Goal: Complete application form: Complete application form

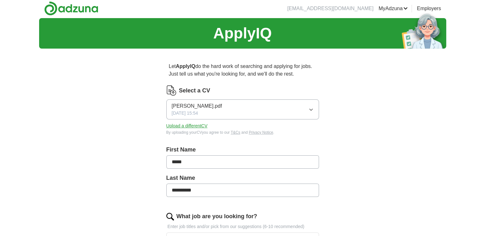
scroll to position [3, 0]
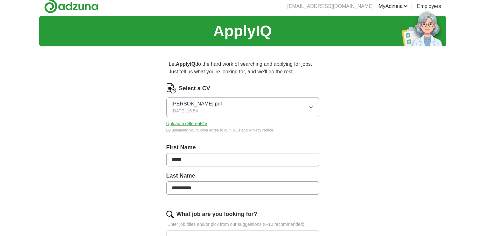
click at [222, 105] on span "[PERSON_NAME].pdf" at bounding box center [197, 104] width 50 height 8
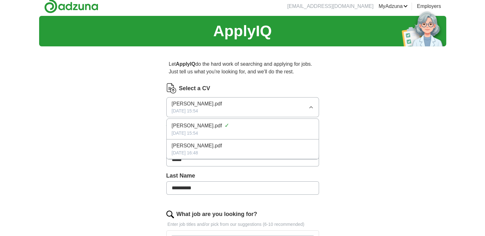
click at [222, 105] on span "[PERSON_NAME].pdf" at bounding box center [197, 104] width 50 height 8
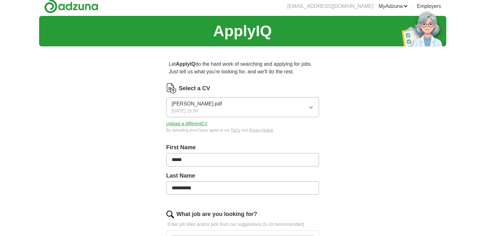
click at [206, 89] on label "Select a CV" at bounding box center [194, 88] width 31 height 9
click at [208, 105] on span "[PERSON_NAME].pdf" at bounding box center [197, 104] width 50 height 8
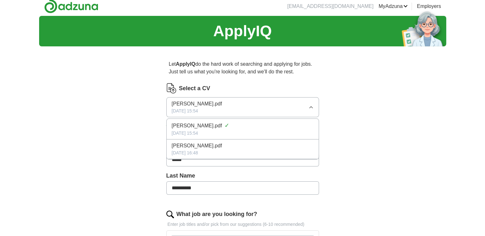
click at [196, 145] on span "[PERSON_NAME].pdf" at bounding box center [197, 146] width 50 height 8
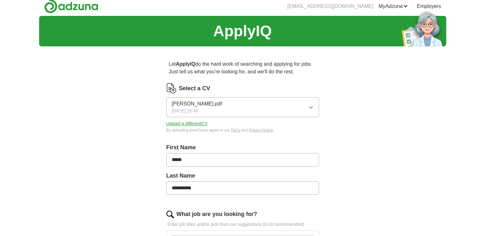
click at [202, 103] on span "[PERSON_NAME].pdf" at bounding box center [197, 104] width 50 height 8
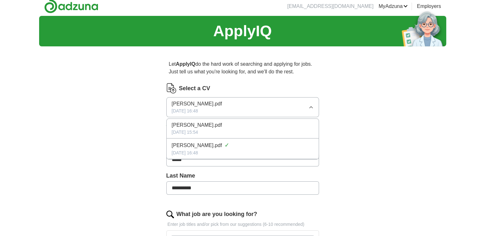
click at [204, 122] on span "[PERSON_NAME].pdf" at bounding box center [197, 126] width 50 height 8
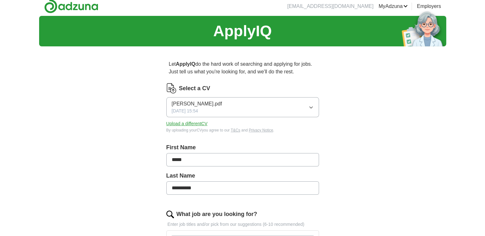
click at [392, 5] on link "MyAdzuna" at bounding box center [393, 7] width 29 height 8
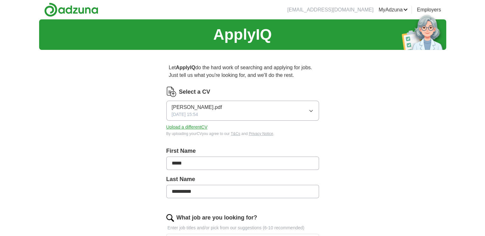
click at [222, 110] on span "[PERSON_NAME].pdf" at bounding box center [197, 108] width 50 height 8
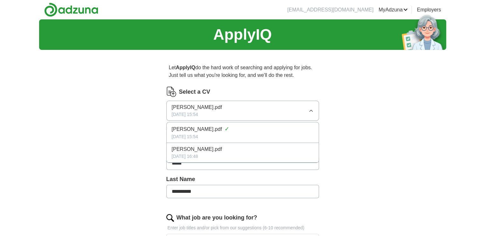
click at [222, 131] on span "[PERSON_NAME].pdf" at bounding box center [197, 130] width 50 height 8
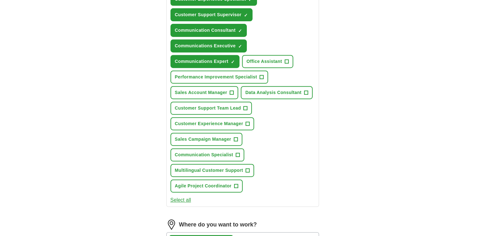
scroll to position [302, 0]
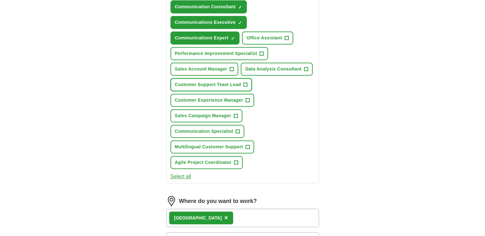
click at [198, 83] on span "Customer Support Team Lead" at bounding box center [208, 84] width 66 height 7
click at [197, 97] on span "Customer Experience Manager" at bounding box center [209, 100] width 68 height 7
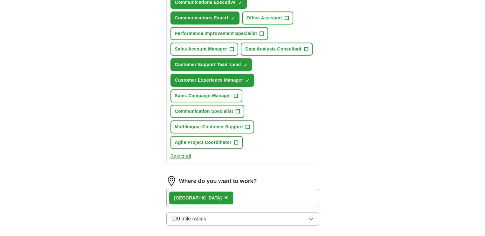
scroll to position [334, 0]
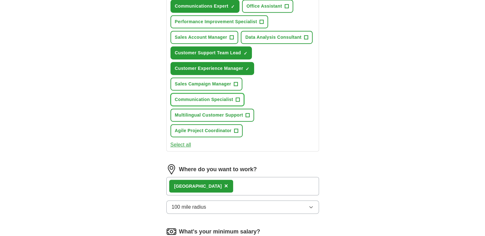
click at [205, 93] on button "Communication Specialist +" at bounding box center [208, 99] width 74 height 13
click at [207, 128] on span "Agile Project Coordinator" at bounding box center [203, 131] width 57 height 7
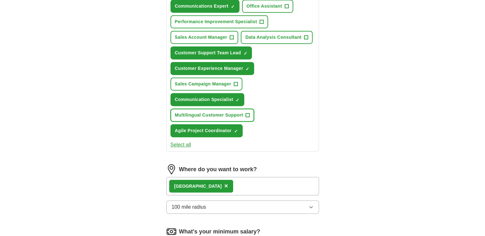
click at [208, 112] on span "Multilingual Customer Support" at bounding box center [209, 115] width 68 height 7
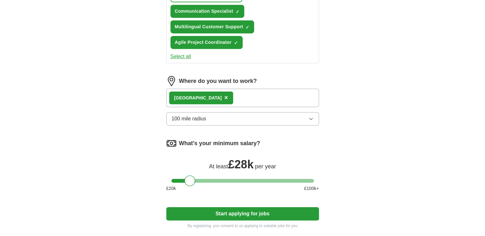
scroll to position [425, 0]
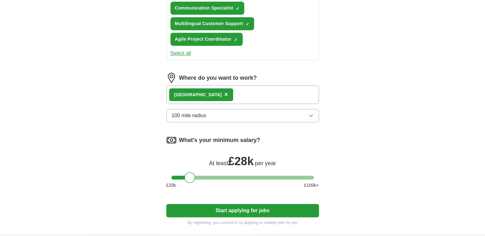
click at [224, 91] on span "×" at bounding box center [226, 94] width 4 height 7
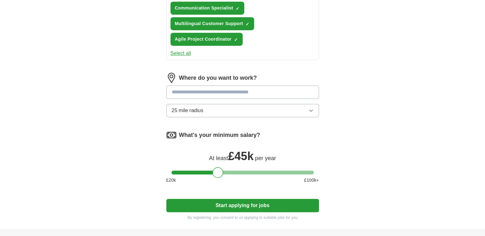
drag, startPoint x: 187, startPoint y: 171, endPoint x: 216, endPoint y: 170, distance: 28.7
click at [216, 170] on div at bounding box center [218, 172] width 11 height 11
click at [224, 199] on button "Start applying for jobs" at bounding box center [242, 205] width 153 height 13
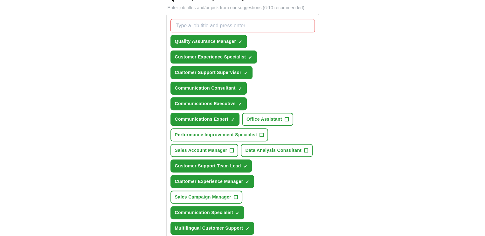
scroll to position [222, 0]
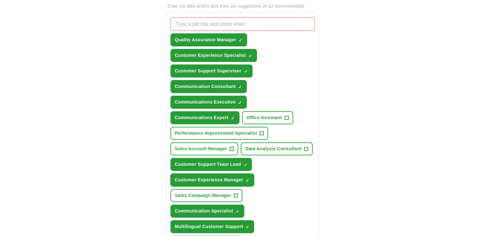
click at [191, 177] on span "Customer Experience Manager" at bounding box center [209, 180] width 68 height 7
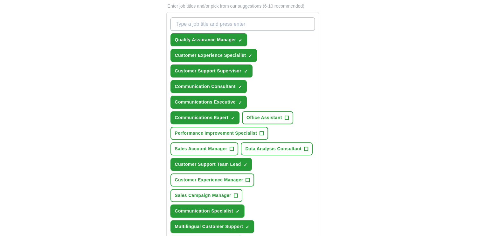
click at [194, 208] on span "Communication Specialist" at bounding box center [204, 211] width 58 height 7
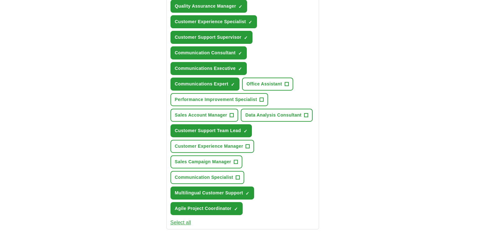
scroll to position [258, 0]
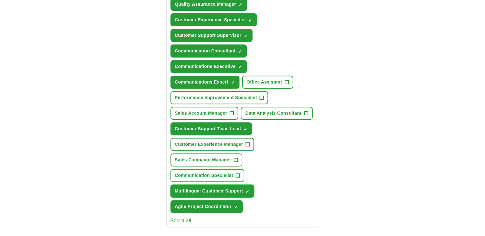
click at [240, 188] on span "Multilingual Customer Support" at bounding box center [209, 191] width 68 height 7
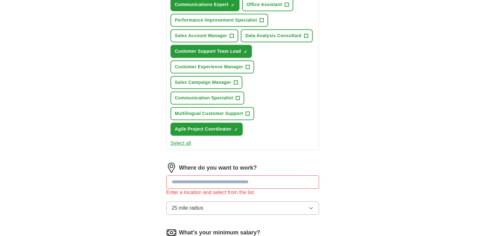
scroll to position [339, 0]
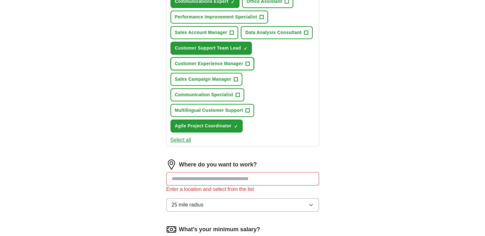
click at [221, 61] on span "Customer Experience Manager" at bounding box center [209, 63] width 68 height 7
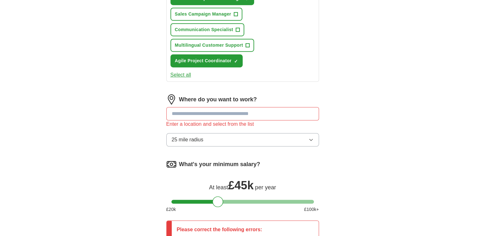
scroll to position [424, 0]
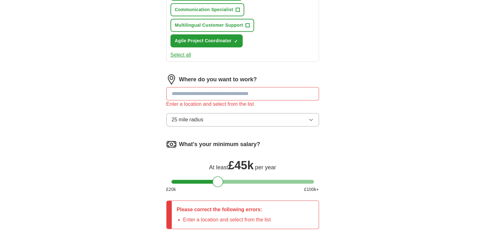
click at [188, 92] on input at bounding box center [242, 93] width 153 height 13
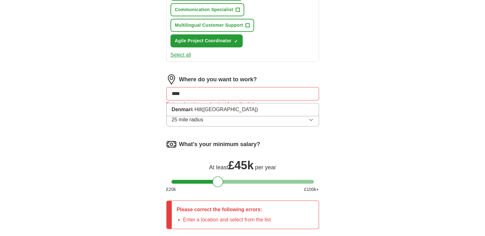
type input "*****"
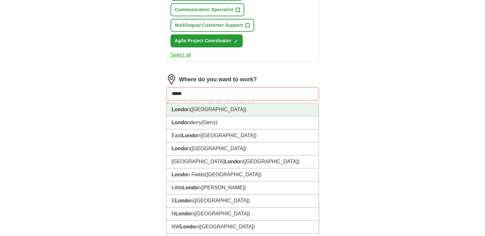
click at [205, 106] on li "Londo n (UK)" at bounding box center [243, 109] width 152 height 13
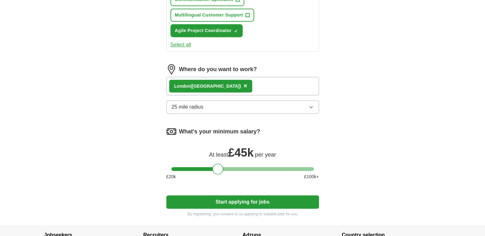
scroll to position [435, 0]
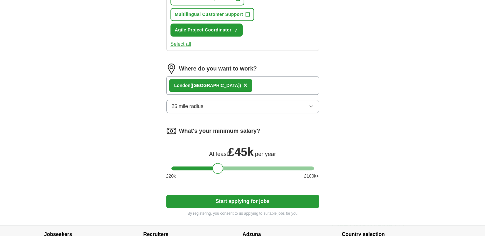
click at [205, 108] on button "25 mile radius" at bounding box center [242, 106] width 153 height 13
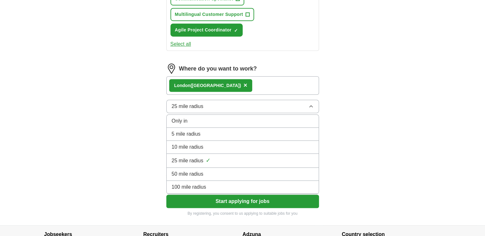
click at [209, 184] on div "100 mile radius" at bounding box center [243, 188] width 142 height 8
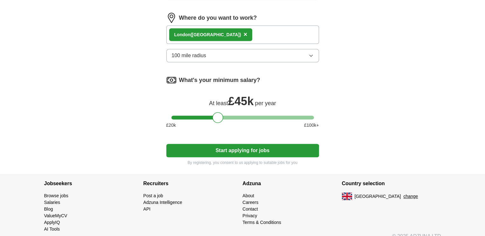
scroll to position [486, 0]
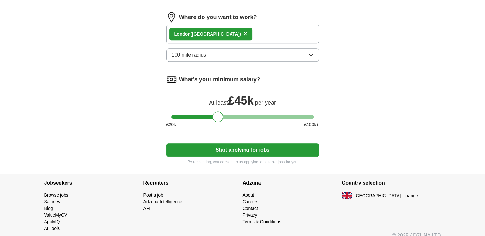
click at [230, 147] on button "Start applying for jobs" at bounding box center [242, 149] width 153 height 13
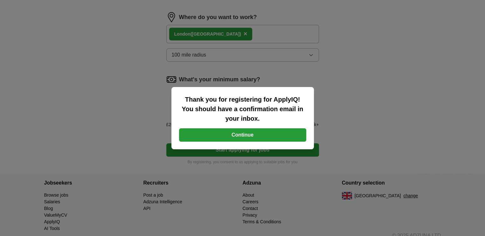
click at [233, 139] on button "Continue" at bounding box center [242, 135] width 127 height 13
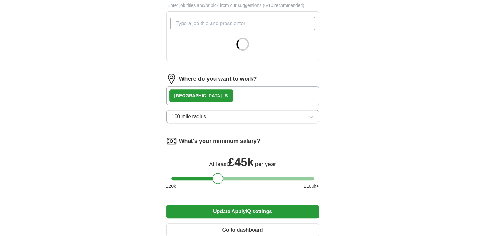
scroll to position [226, 0]
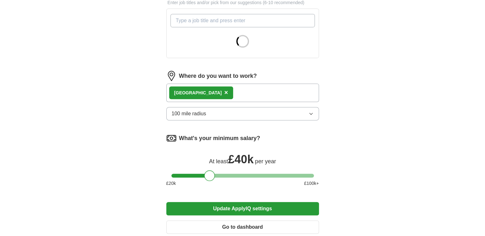
drag, startPoint x: 217, startPoint y: 176, endPoint x: 210, endPoint y: 174, distance: 6.7
click at [210, 174] on div at bounding box center [209, 176] width 11 height 11
click at [219, 209] on button "Update ApplyIQ settings" at bounding box center [242, 208] width 153 height 13
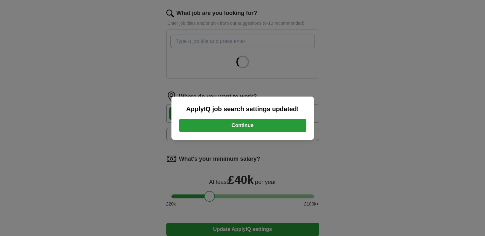
scroll to position [194, 0]
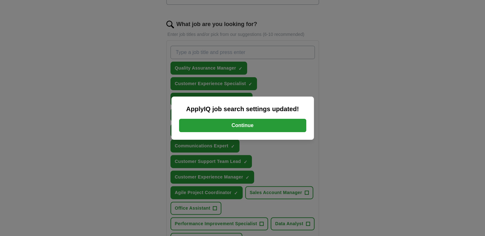
click at [237, 122] on button "Continue" at bounding box center [242, 125] width 127 height 13
